Goal: Task Accomplishment & Management: Use online tool/utility

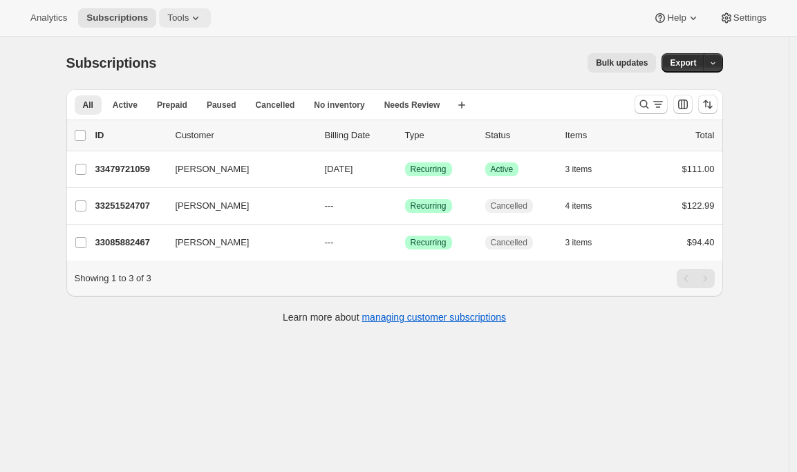
click at [192, 11] on button "Tools" at bounding box center [185, 17] width 52 height 19
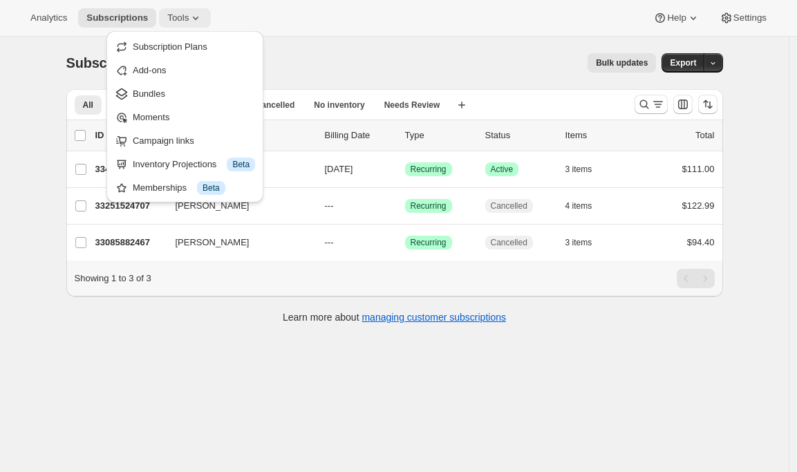
click at [194, 15] on icon at bounding box center [196, 18] width 14 height 14
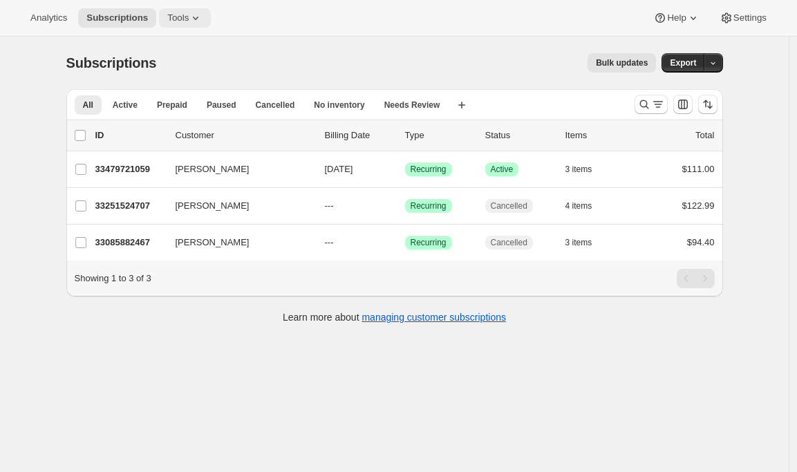
click at [197, 18] on icon at bounding box center [196, 18] width 14 height 14
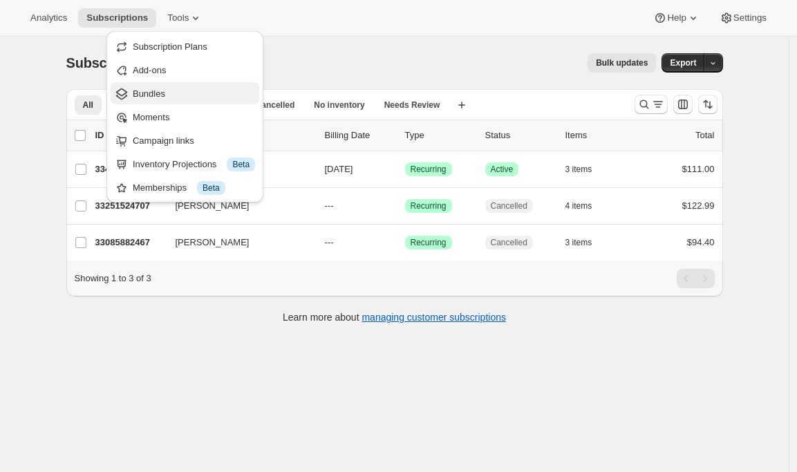
click at [165, 98] on span "Bundles" at bounding box center [149, 93] width 32 height 10
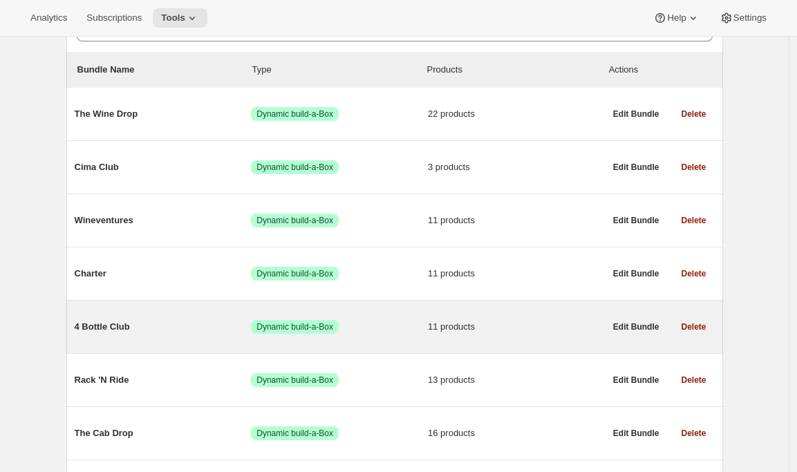
scroll to position [129, 0]
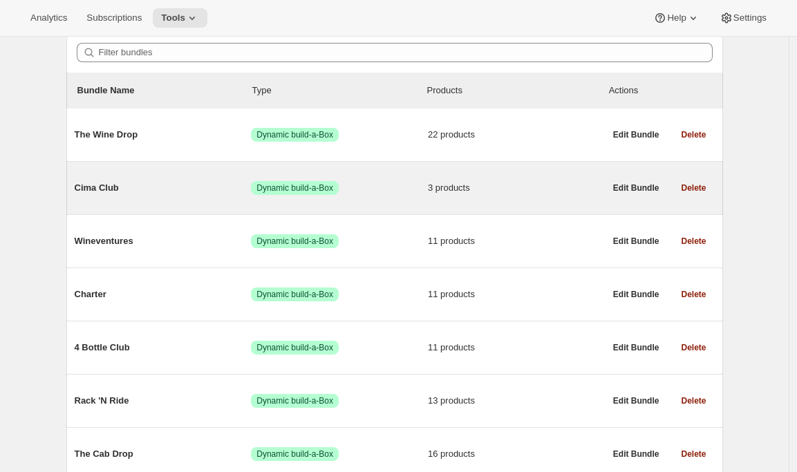
click at [190, 189] on span "Cima Club" at bounding box center [163, 188] width 177 height 14
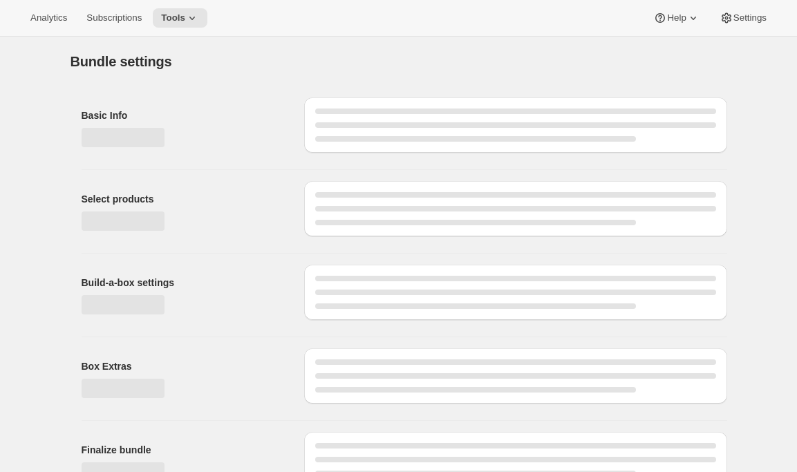
type input "Cima Club"
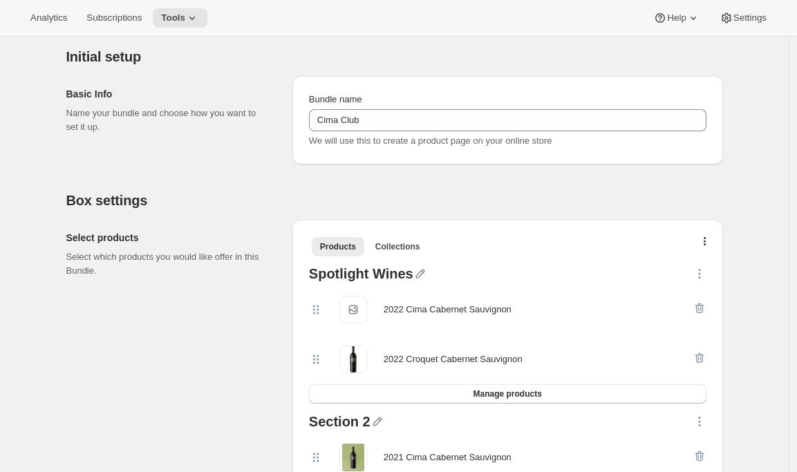
scroll to position [149, 0]
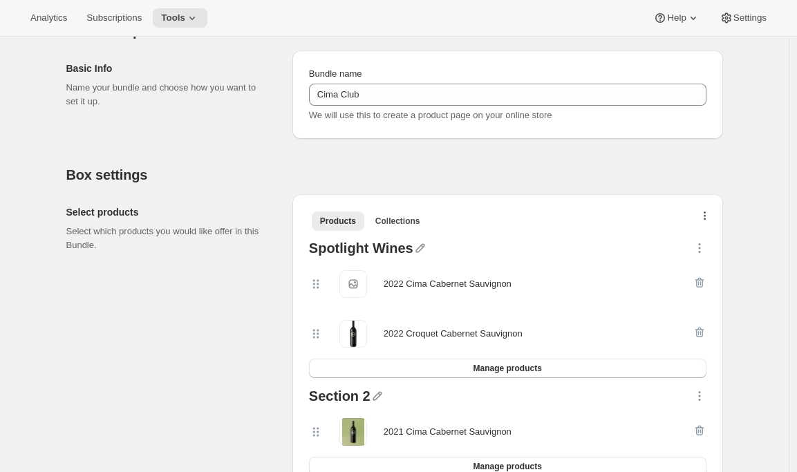
click at [710, 216] on button "button" at bounding box center [705, 219] width 14 height 14
click at [689, 253] on button "Bulk Autoswap for existing subscribers" at bounding box center [696, 245] width 162 height 22
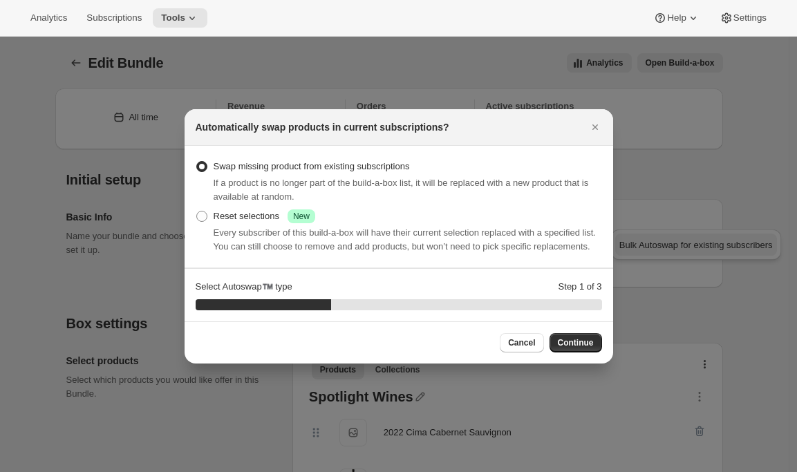
scroll to position [0, 0]
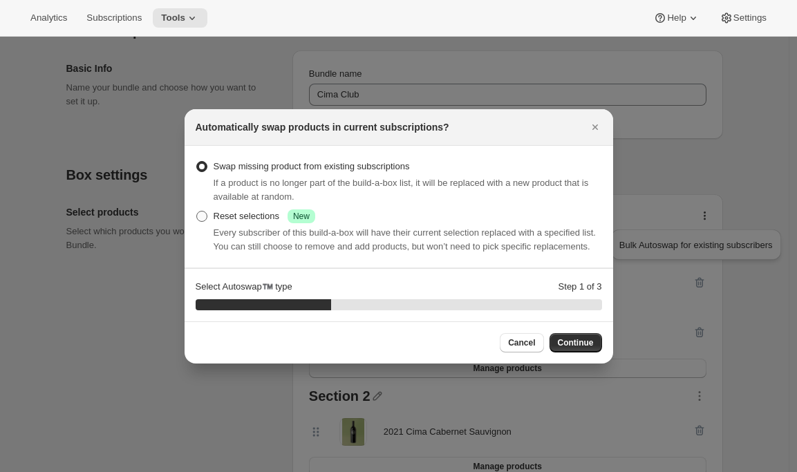
click at [248, 209] on div "Reset selections Success New" at bounding box center [265, 216] width 102 height 14
click at [197, 211] on input "Reset selections Success New" at bounding box center [196, 211] width 1 height 1
radio input "true"
click at [582, 347] on span "Continue" at bounding box center [576, 342] width 36 height 11
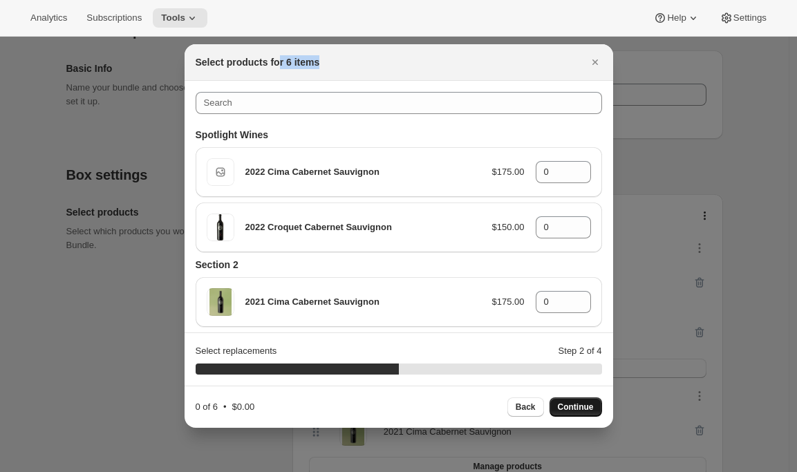
drag, startPoint x: 281, startPoint y: 60, endPoint x: 325, endPoint y: 62, distance: 44.3
click at [325, 62] on div "Select products for 6 items" at bounding box center [386, 62] width 381 height 14
click at [326, 62] on div "Select products for 6 items" at bounding box center [386, 62] width 381 height 14
click at [574, 166] on icon ":r2c:" at bounding box center [580, 168] width 14 height 14
type input "1"
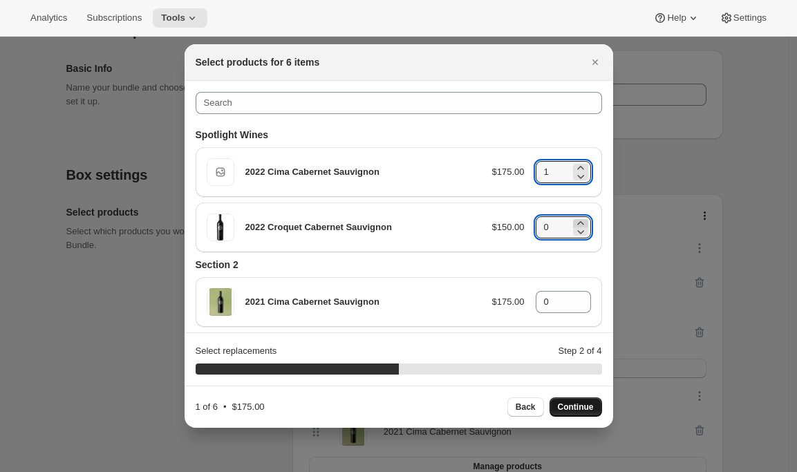
click at [576, 222] on icon ":r2c:" at bounding box center [580, 223] width 14 height 14
type input "1"
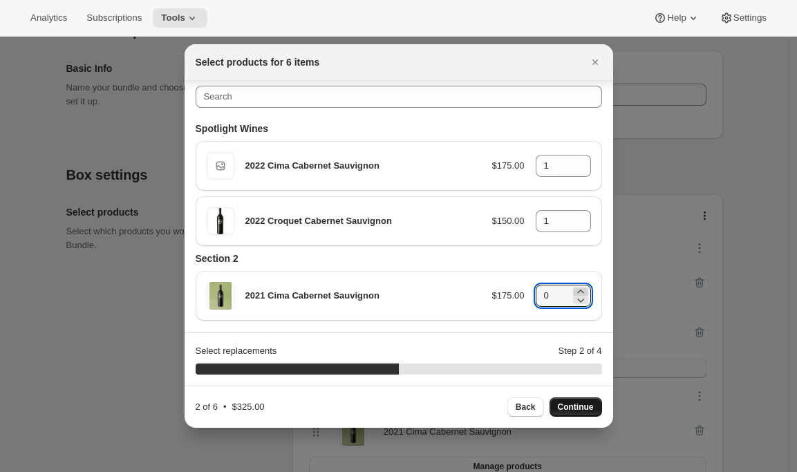
click at [577, 290] on icon ":r2c:" at bounding box center [580, 291] width 6 height 3
type input "1"
click at [573, 215] on icon ":r2c:" at bounding box center [580, 217] width 14 height 14
type input "2"
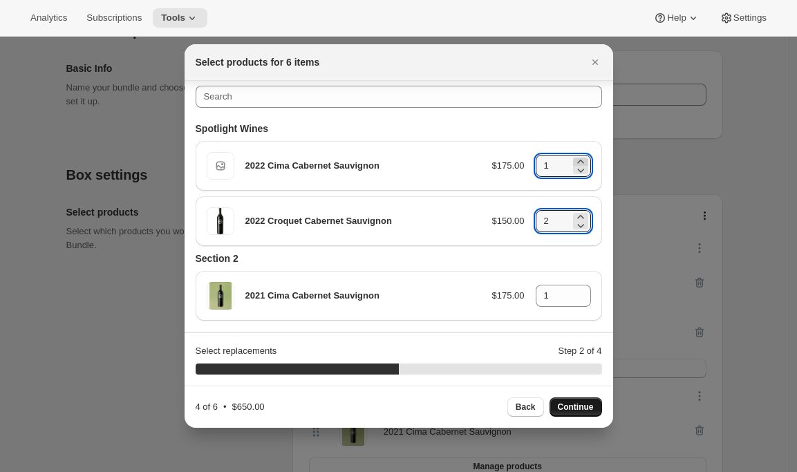
click at [573, 158] on icon ":r2c:" at bounding box center [580, 162] width 14 height 14
type input "2"
click at [576, 287] on icon ":r2c:" at bounding box center [580, 292] width 14 height 14
type input "2"
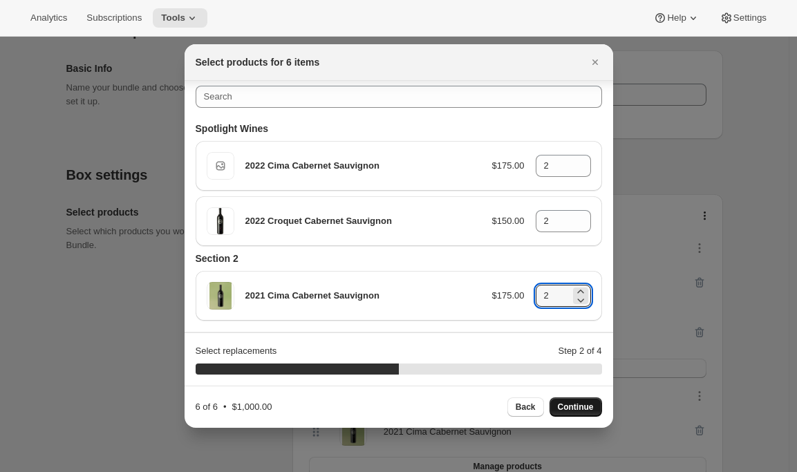
click at [583, 413] on button "Continue" at bounding box center [575, 406] width 53 height 19
type input "0"
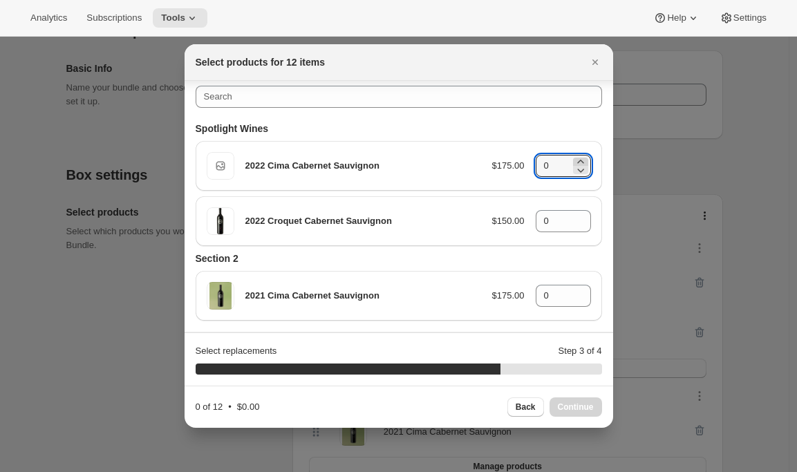
click at [573, 162] on icon ":r2c:" at bounding box center [580, 162] width 14 height 14
click at [575, 161] on icon ":r2c:" at bounding box center [580, 162] width 14 height 14
type input "4"
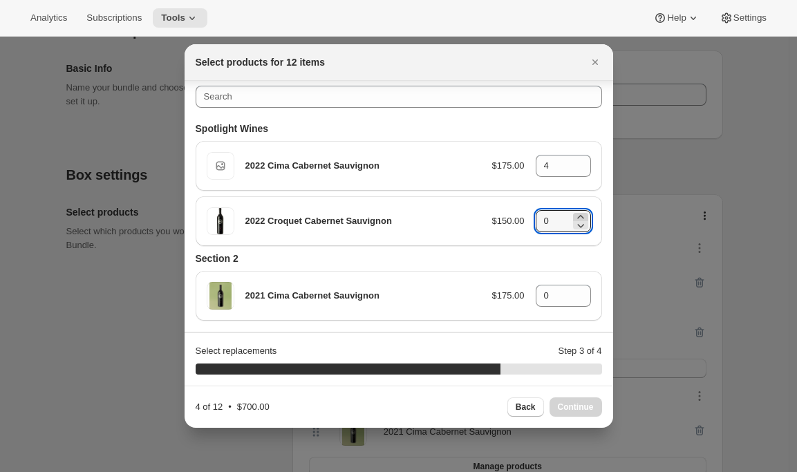
click at [577, 216] on icon ":r2c:" at bounding box center [580, 216] width 6 height 3
type input "4"
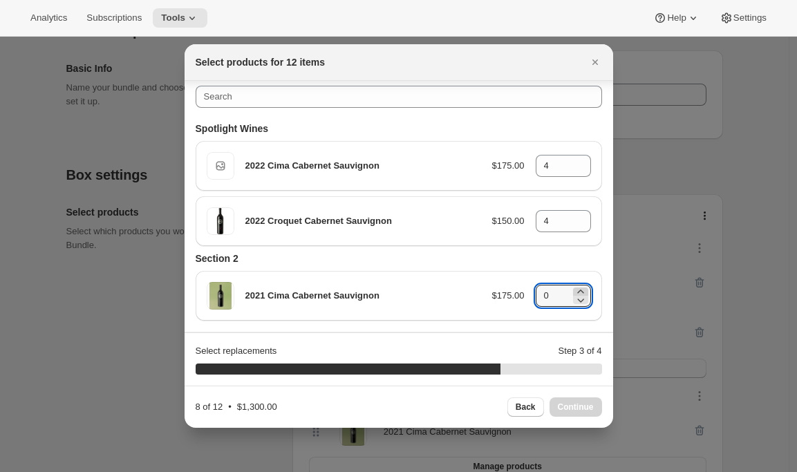
click at [573, 288] on icon ":r2c:" at bounding box center [580, 292] width 14 height 14
type input "4"
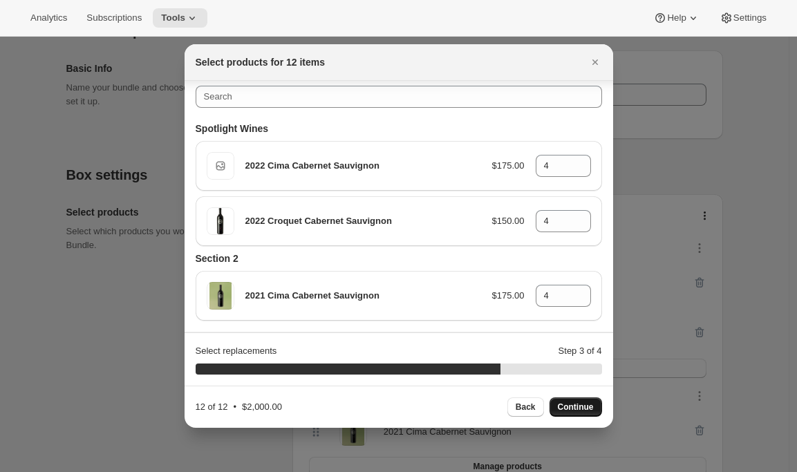
click at [572, 408] on span "Continue" at bounding box center [576, 406] width 36 height 11
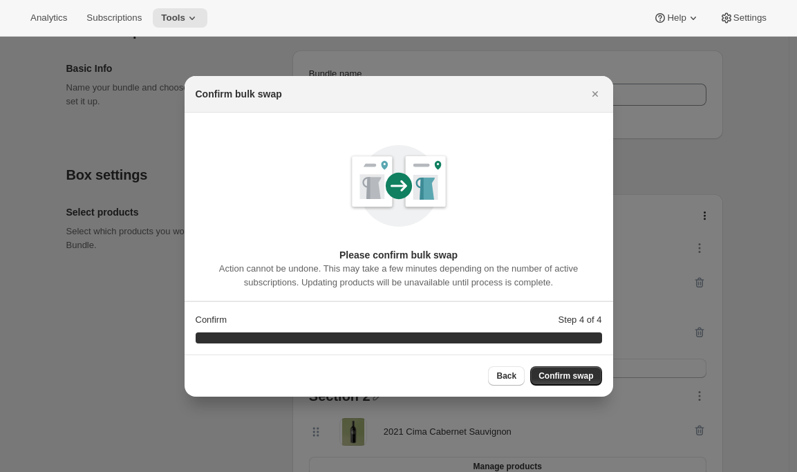
scroll to position [0, 0]
click at [594, 95] on icon "Close" at bounding box center [595, 94] width 14 height 14
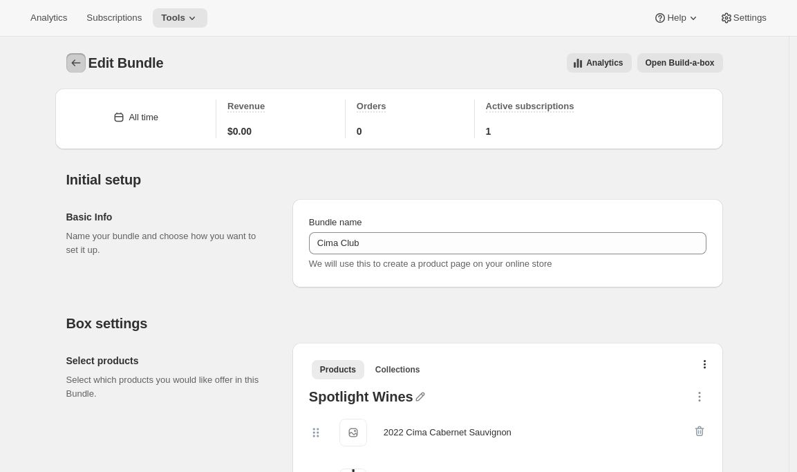
click at [74, 58] on icon "Bundles" at bounding box center [76, 63] width 14 height 14
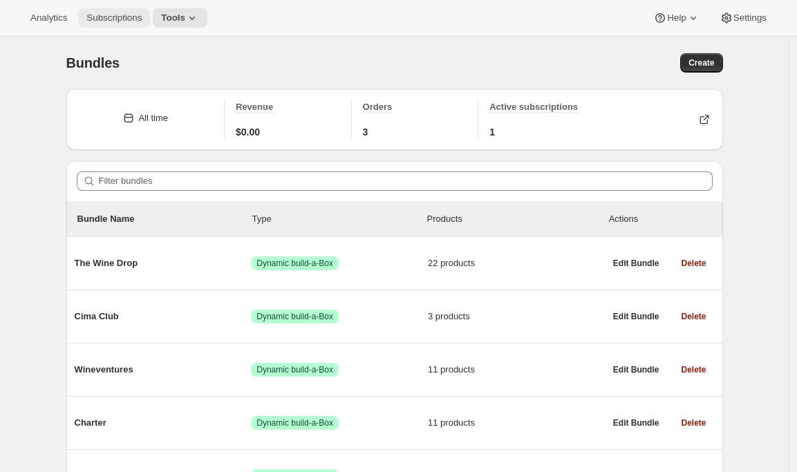
click at [117, 17] on span "Subscriptions" at bounding box center [113, 17] width 55 height 11
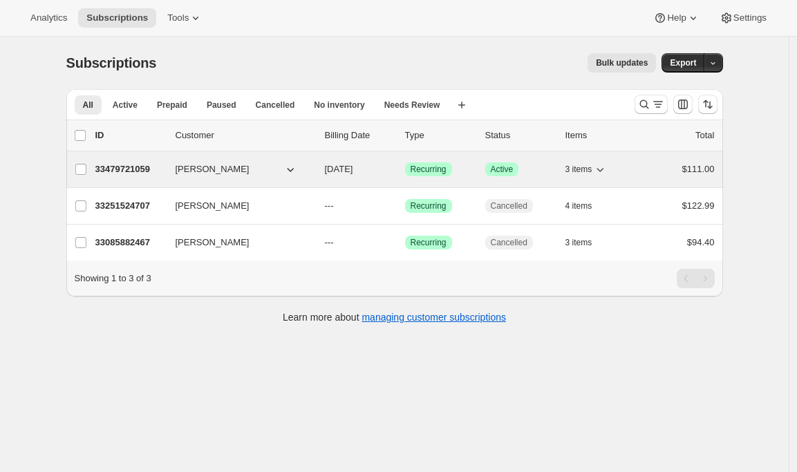
click at [132, 175] on p "33479721059" at bounding box center [129, 169] width 69 height 14
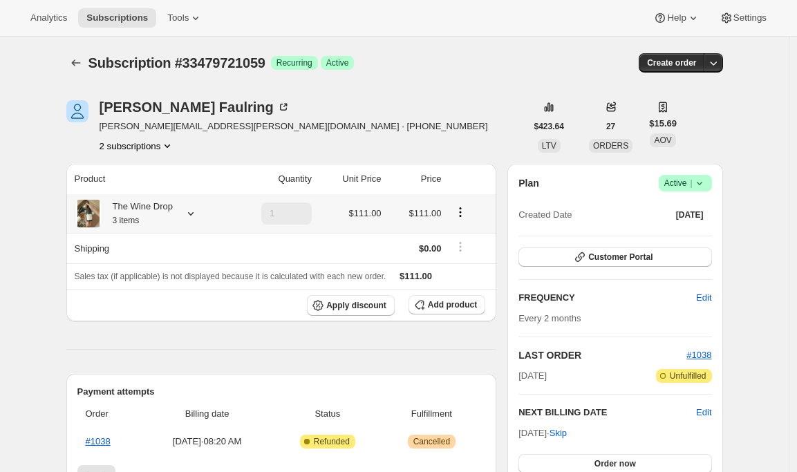
click at [193, 216] on icon at bounding box center [191, 214] width 14 height 14
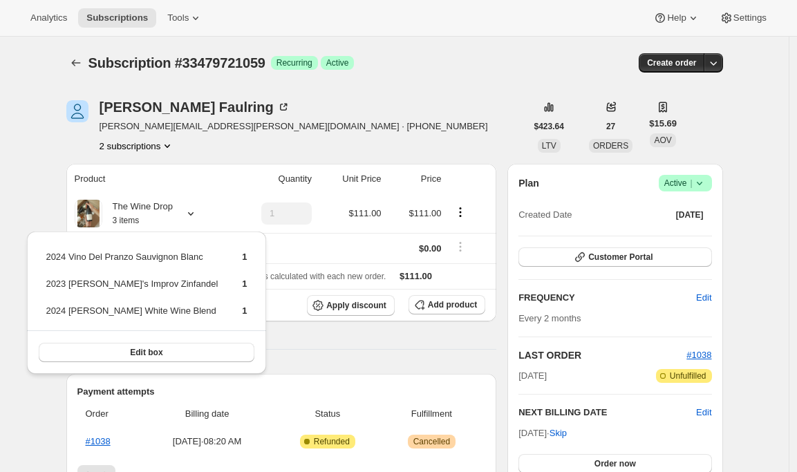
click at [417, 94] on div "Dominic Faulring dominic.faulring@drinks.com · +12066003072 2 subscriptions $42…" at bounding box center [388, 467] width 667 height 779
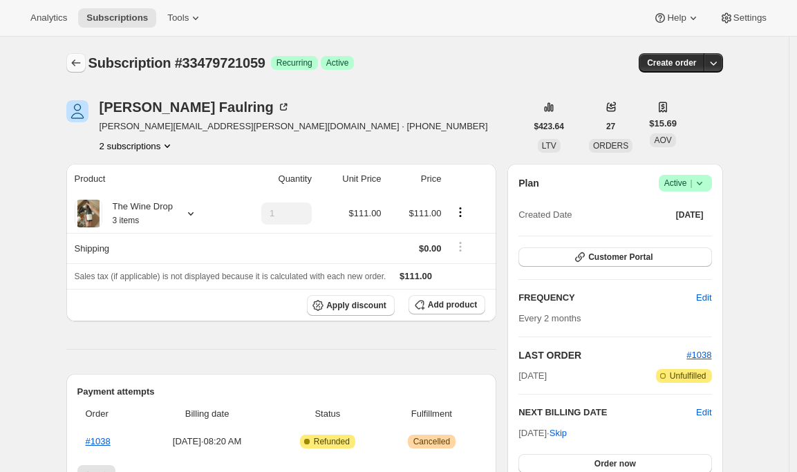
click at [74, 55] on button "Subscriptions" at bounding box center [75, 62] width 19 height 19
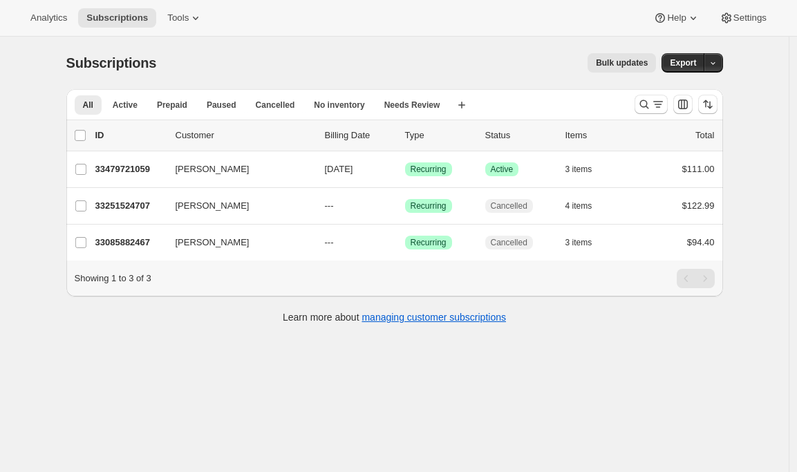
click at [609, 66] on span "Bulk updates" at bounding box center [622, 62] width 52 height 11
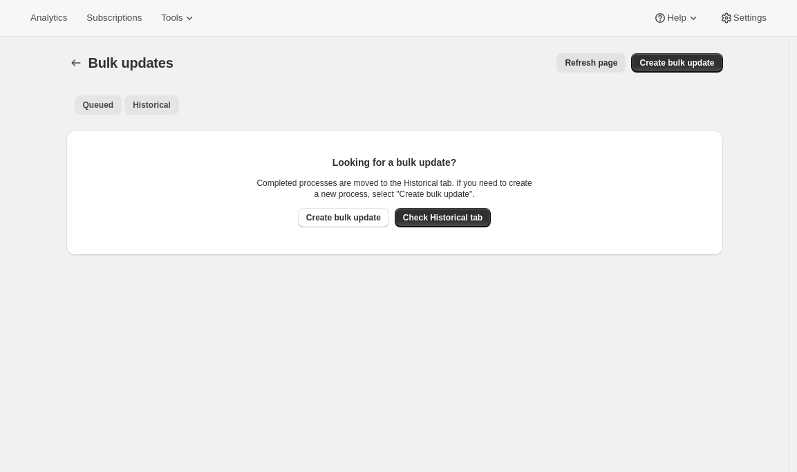
click at [151, 101] on span "Historical" at bounding box center [152, 104] width 38 height 11
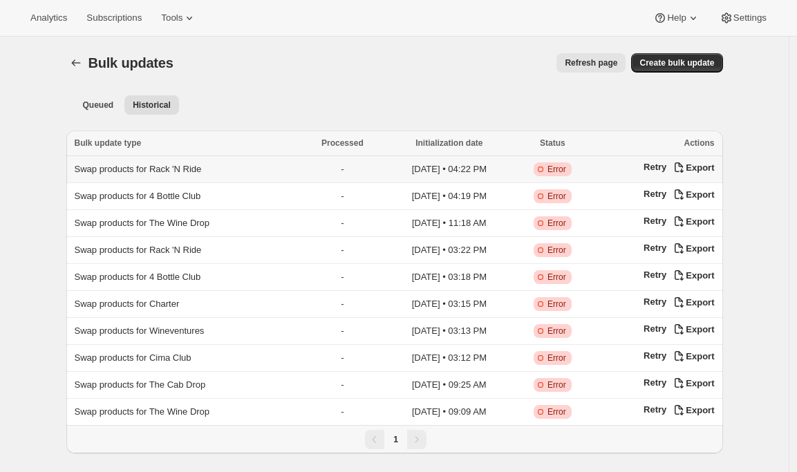
click at [565, 169] on span "Error" at bounding box center [556, 169] width 19 height 11
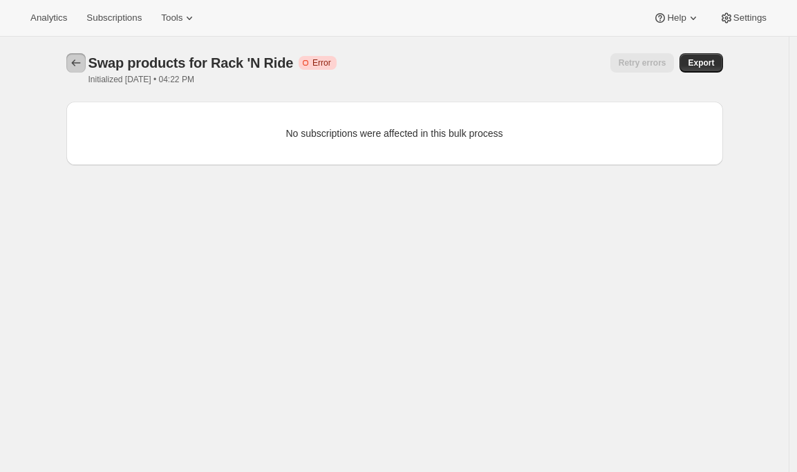
click at [77, 64] on icon "button" at bounding box center [76, 63] width 14 height 14
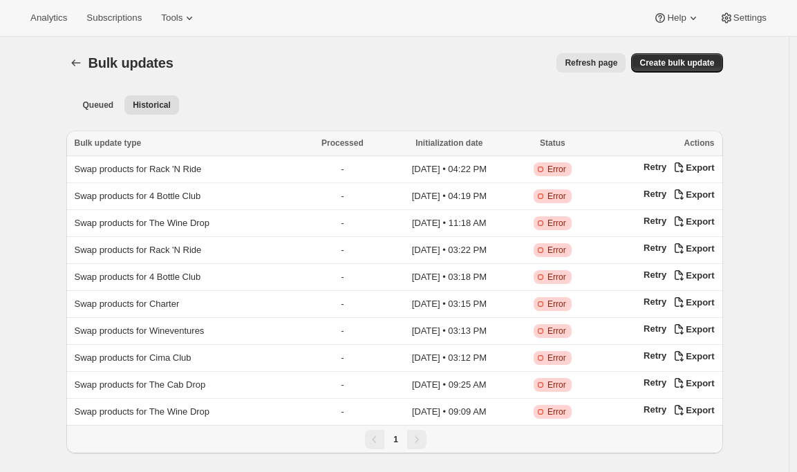
click at [70, 55] on div at bounding box center [77, 62] width 22 height 19
click at [75, 62] on icon "Bulk updates" at bounding box center [76, 63] width 14 height 14
